Goal: Communication & Community: Ask a question

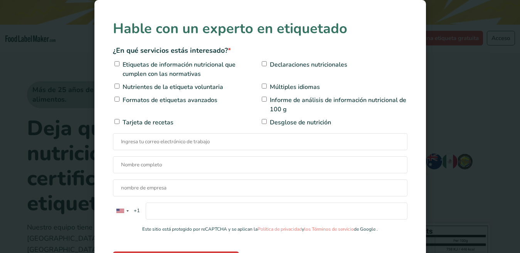
click at [115, 63] on input"] "Etiquetas de información nutricional que cumplen con las normativas" at bounding box center [117, 63] width 5 height 5
click at [115, 64] on input"] "Etiquetas de información nutricional que cumplen con las normativas" at bounding box center [117, 63] width 5 height 5
checkbox input"] "false"
click at [262, 65] on input"] "Declaraciones nutricionales" at bounding box center [264, 63] width 5 height 5
checkbox input"] "true"
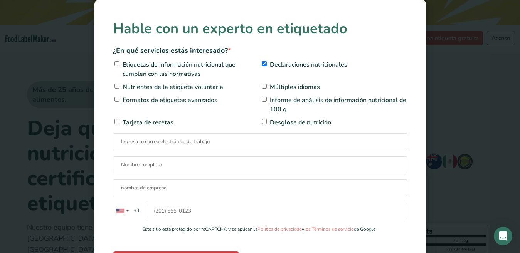
drag, startPoint x: 260, startPoint y: 88, endPoint x: 273, endPoint y: 95, distance: 15.2
click at [262, 88] on input"] "Múltiples idiomas" at bounding box center [264, 86] width 5 height 5
checkbox input"] "true"
click at [262, 100] on input"] "Informe de análisis de información nutricional de 100 g" at bounding box center [264, 99] width 5 height 5
checkbox input"] "true"
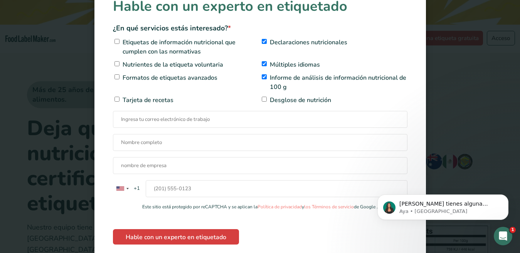
scroll to position [32, 0]
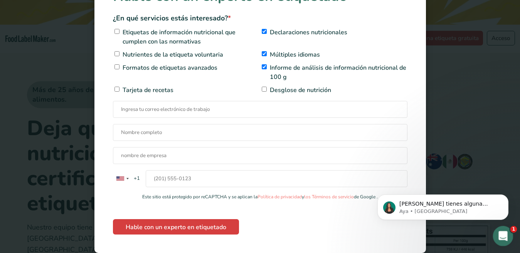
click at [501, 235] on icon "Abrir Intercom Messenger" at bounding box center [502, 235] width 13 height 13
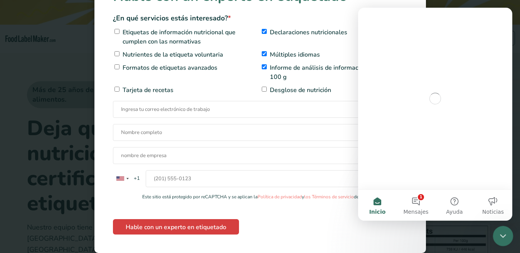
scroll to position [0, 0]
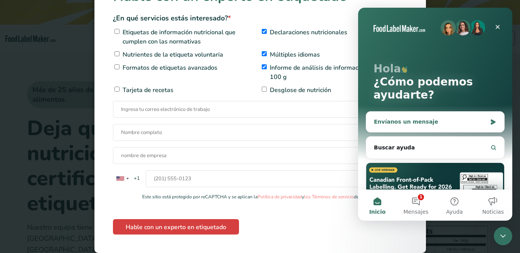
click at [408, 127] on div "Envíanos un mensaje" at bounding box center [435, 122] width 138 height 20
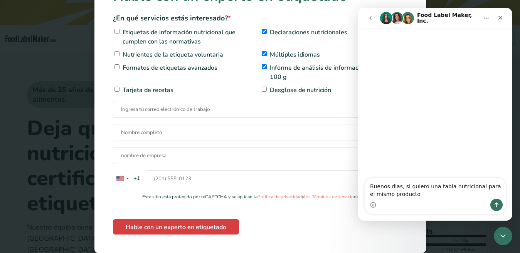
click at [486, 188] on textarea "Buenos dias, si quiero una tabla nutricional para el mismo producto" at bounding box center [435, 188] width 141 height 21
click at [413, 194] on textarea "Buenos dias, si quiero una tabla nutricional para del mismo producto" at bounding box center [435, 188] width 141 height 21
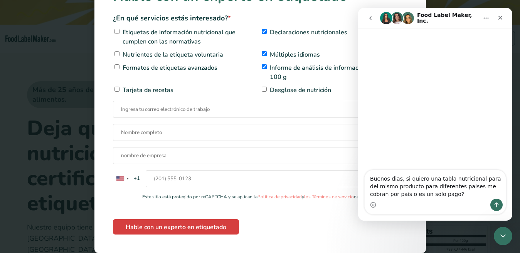
drag, startPoint x: 459, startPoint y: 177, endPoint x: 453, endPoint y: 210, distance: 33.0
click at [453, 210] on div "Intercom Messenger" at bounding box center [435, 205] width 141 height 12
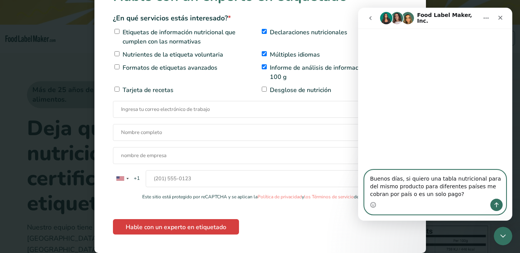
type textarea "Buenos días, si quiero una tabla nutricional para del mismo producto para difer…"
click at [498, 204] on icon "Enviar un mensaje…" at bounding box center [497, 205] width 6 height 6
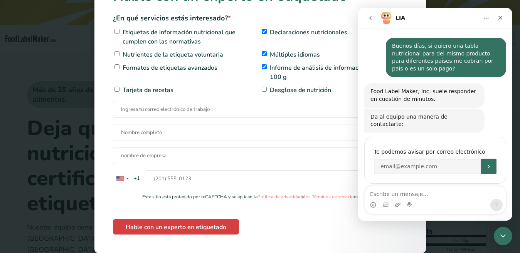
scroll to position [2, 0]
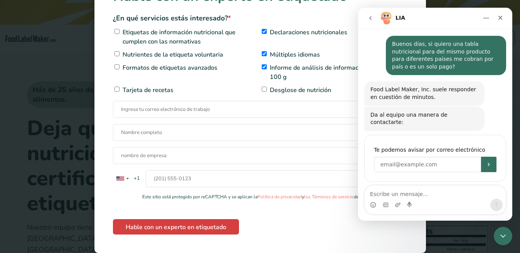
click at [388, 159] on input "Enter your email" at bounding box center [427, 164] width 107 height 15
type input "[EMAIL_ADDRESS][DOMAIN_NAME]"
click at [488, 162] on icon "Enviar" at bounding box center [489, 165] width 6 height 6
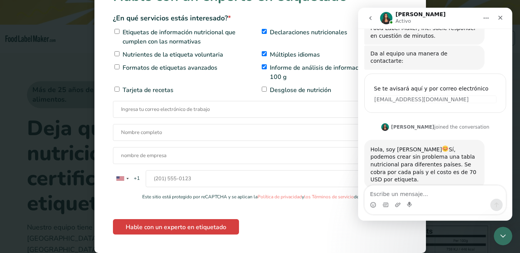
scroll to position [67, 0]
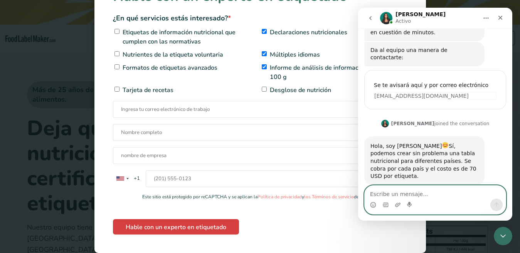
click at [385, 194] on textarea "Escribe un mensaje..." at bounding box center [435, 192] width 141 height 13
type textarea "en cuanto tiempo se realiza el trabajo?"
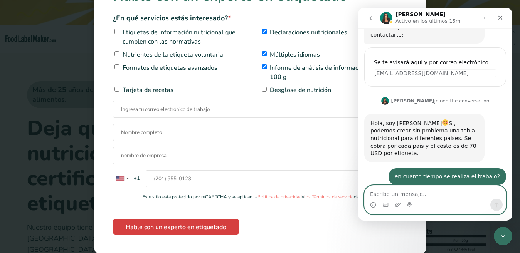
scroll to position [128, 0]
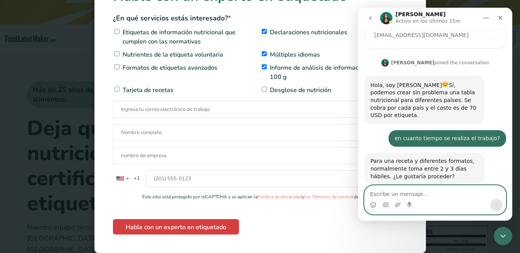
click at [388, 195] on textarea "Escribe un mensaje..." at bounding box center [435, 192] width 141 height 13
type textarea "u"
type textarea "A"
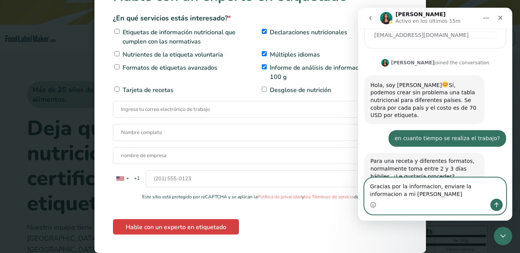
scroll to position [135, 0]
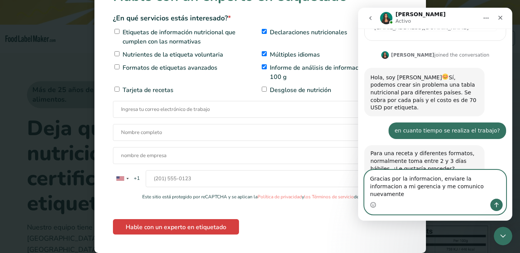
type textarea "Gracias por la informacion, enviare la informacion a mi gerencia y me comunico …"
click at [496, 206] on icon "Enviar un mensaje…" at bounding box center [497, 205] width 6 height 6
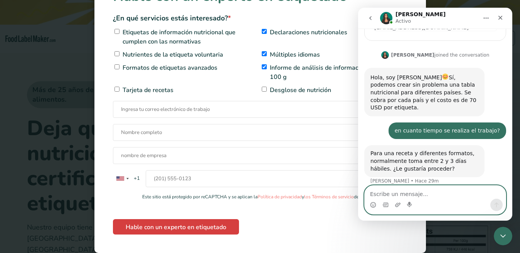
scroll to position [166, 0]
